Goal: Information Seeking & Learning: Learn about a topic

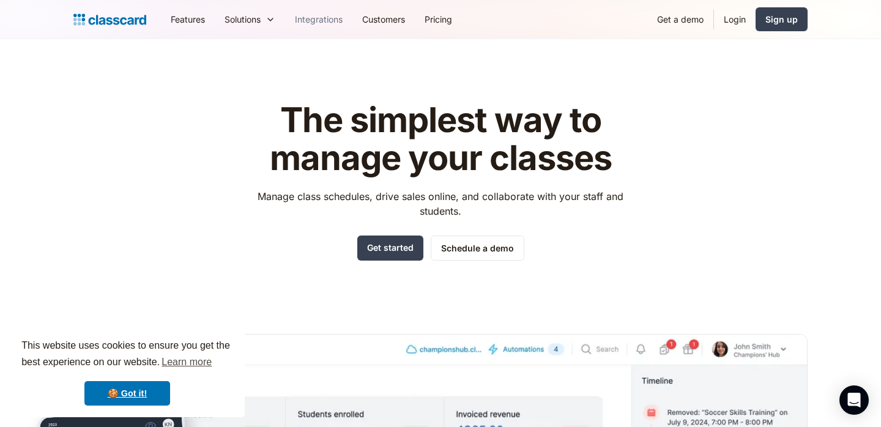
click at [309, 26] on link "Integrations" at bounding box center [318, 20] width 67 height 28
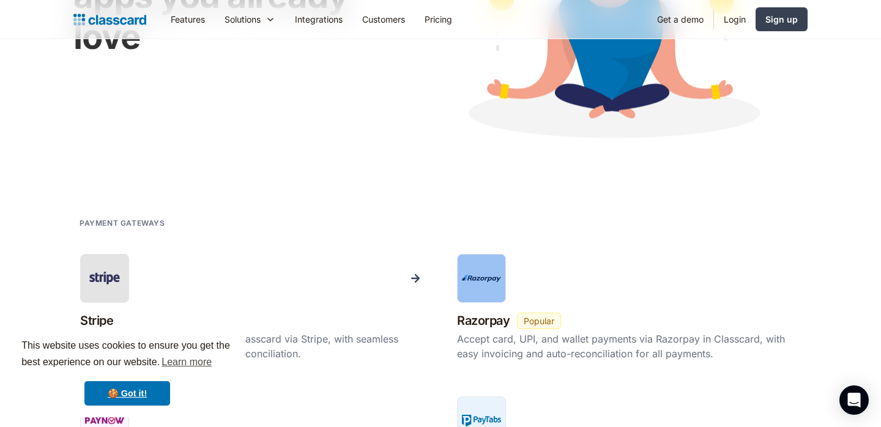
scroll to position [235, 0]
click at [121, 392] on link "🍪 Got it!" at bounding box center [127, 393] width 86 height 24
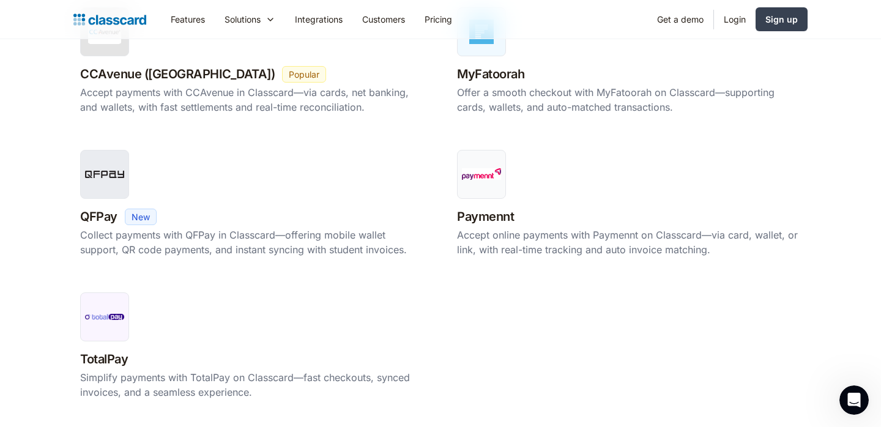
scroll to position [1049, 0]
